Goal: Ask a question

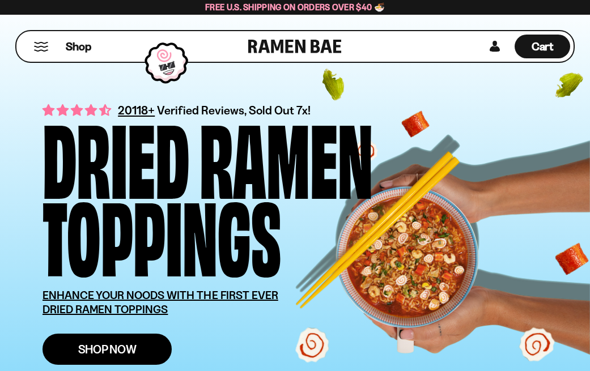
click at [109, 349] on span "Shop Now" at bounding box center [107, 350] width 58 height 12
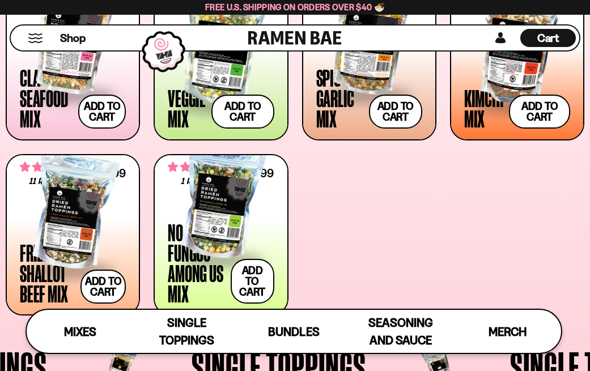
scroll to position [510, 0]
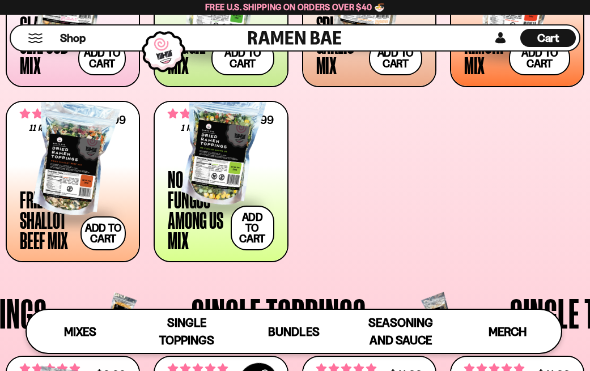
click at [216, 150] on div at bounding box center [221, 148] width 106 height 113
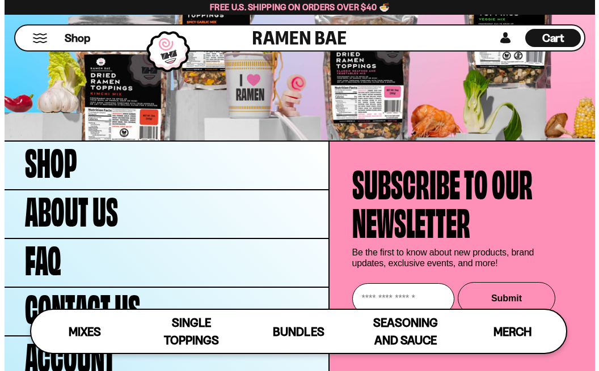
scroll to position [2830, 0]
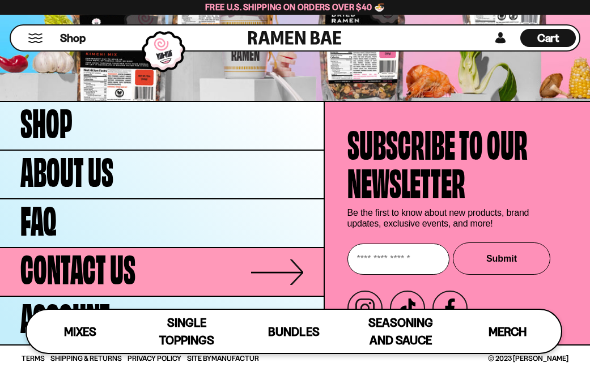
click at [109, 262] on span "Contact Us" at bounding box center [77, 266] width 115 height 39
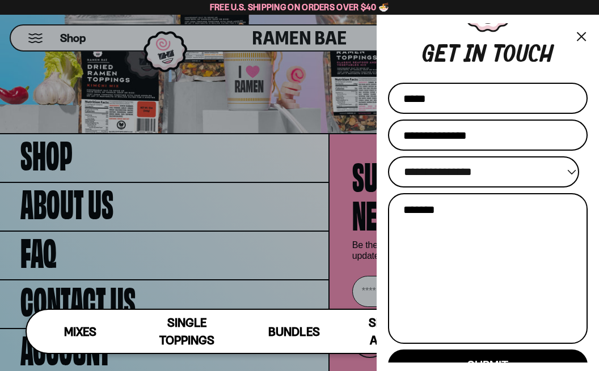
scroll to position [57, 0]
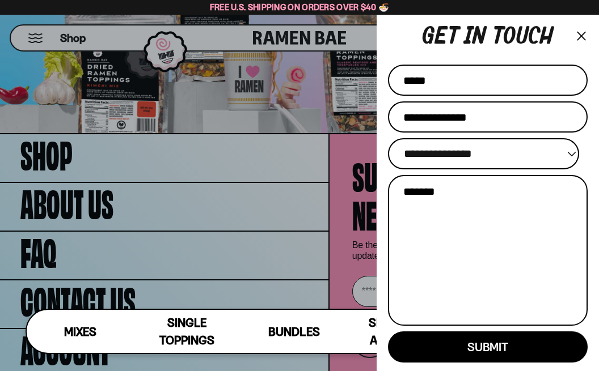
click at [553, 154] on select "**********" at bounding box center [483, 153] width 191 height 31
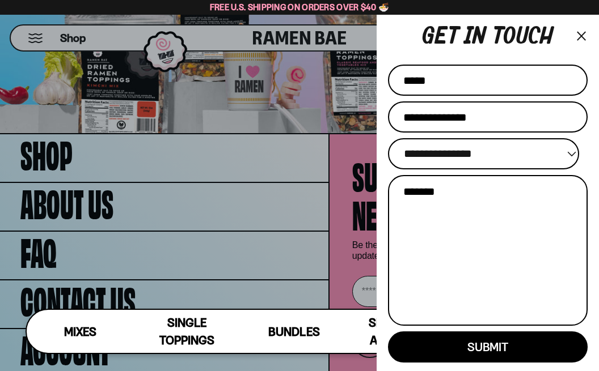
click at [553, 154] on select "**********" at bounding box center [483, 153] width 191 height 31
click at [575, 33] on button "×" at bounding box center [580, 36] width 13 height 16
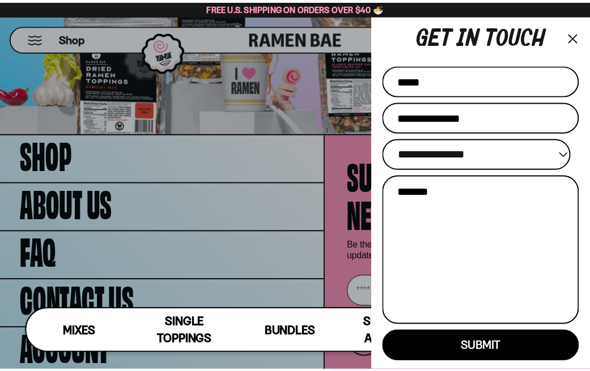
scroll to position [2802, 0]
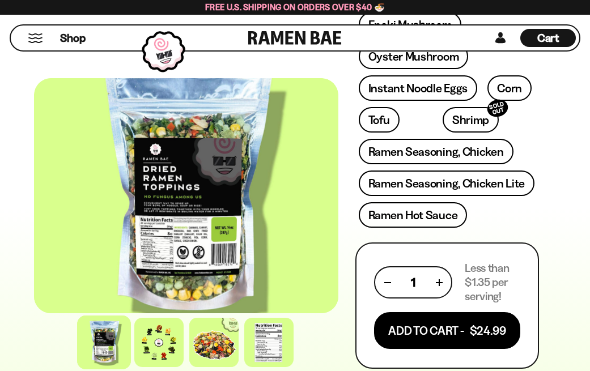
scroll to position [624, 0]
